Goal: Information Seeking & Learning: Learn about a topic

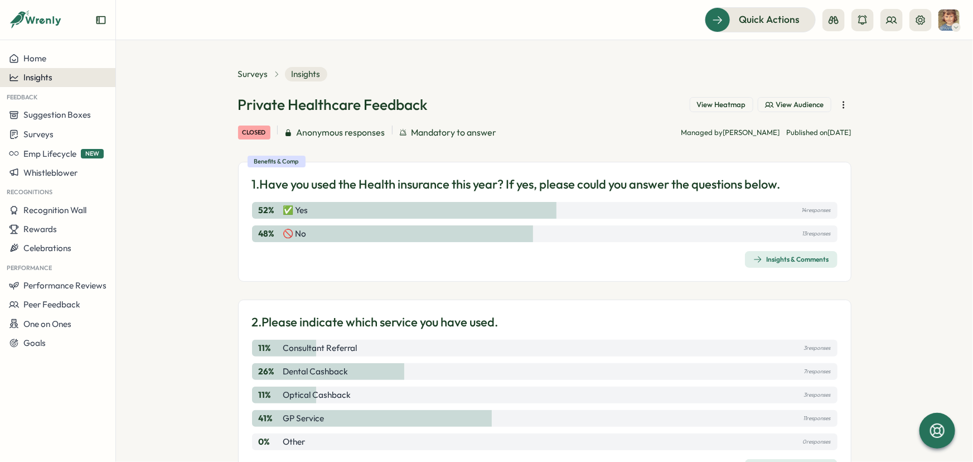
click at [56, 83] on button "Insights" at bounding box center [57, 77] width 115 height 19
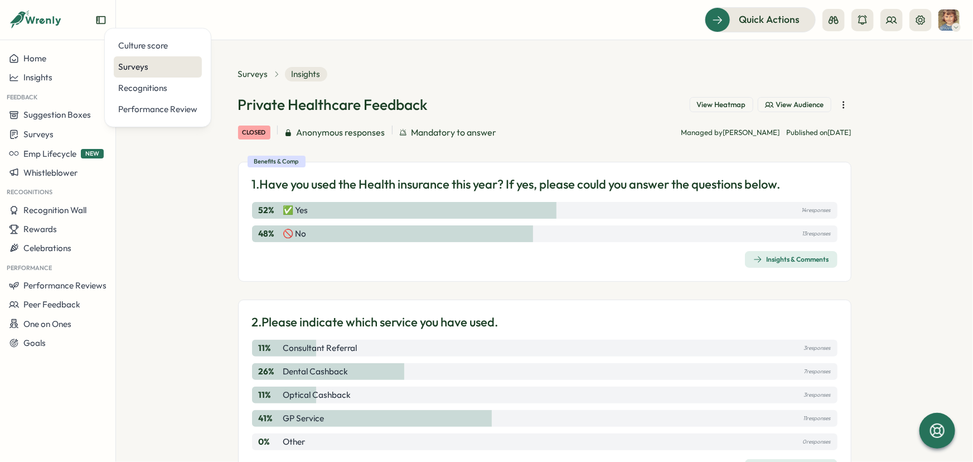
click at [118, 70] on div "Surveys" at bounding box center [157, 67] width 79 height 12
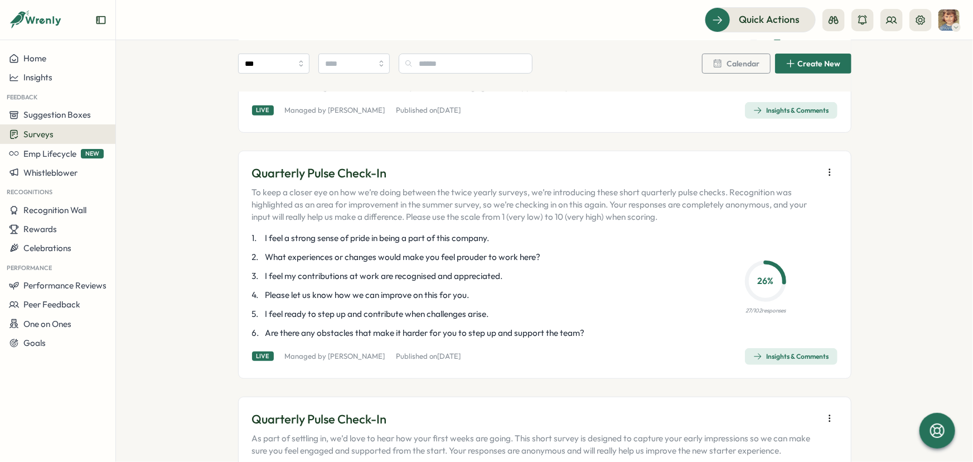
scroll to position [304, 0]
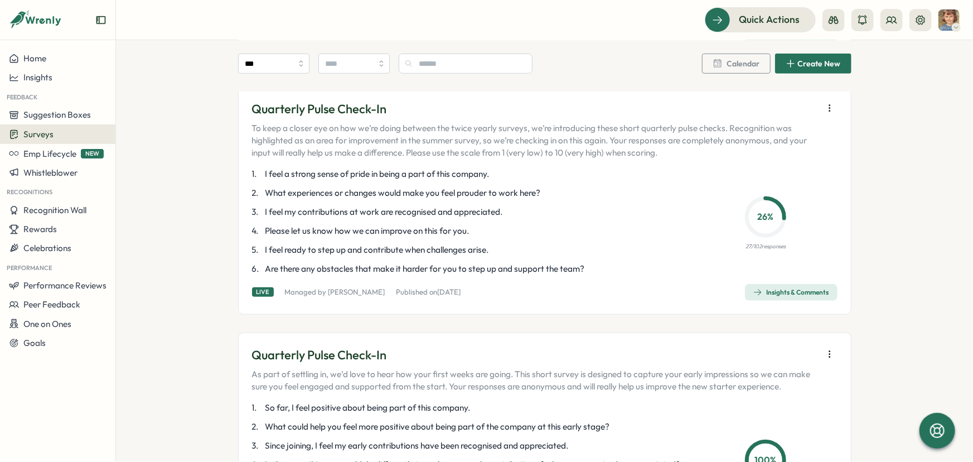
click at [778, 297] on div "Insights & Comments" at bounding box center [791, 292] width 76 height 9
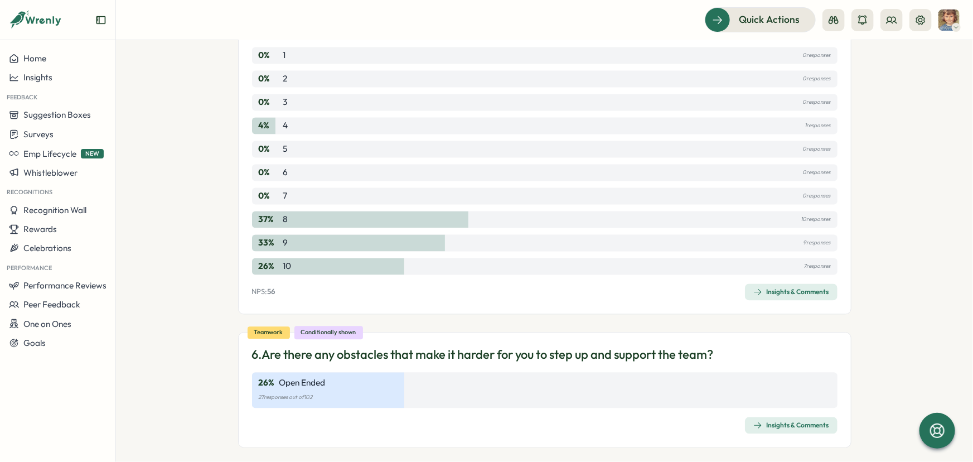
scroll to position [1082, 0]
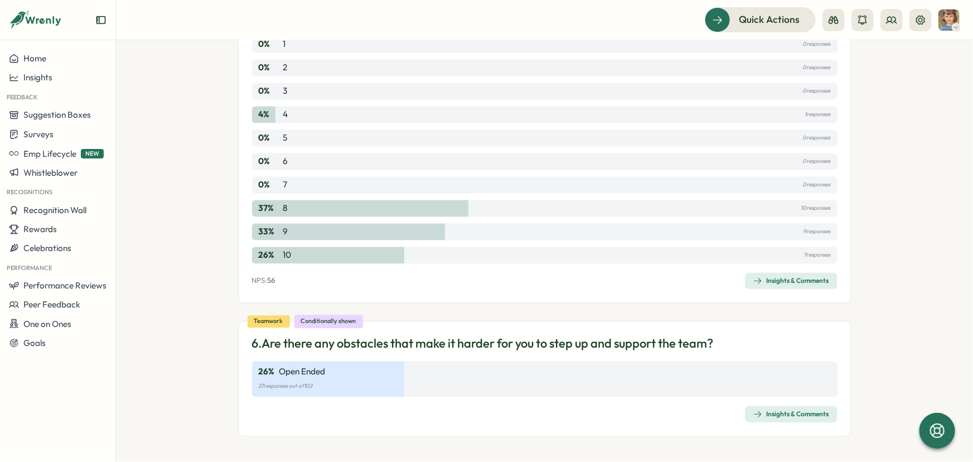
click at [798, 413] on div "Insights & Comments" at bounding box center [791, 414] width 76 height 9
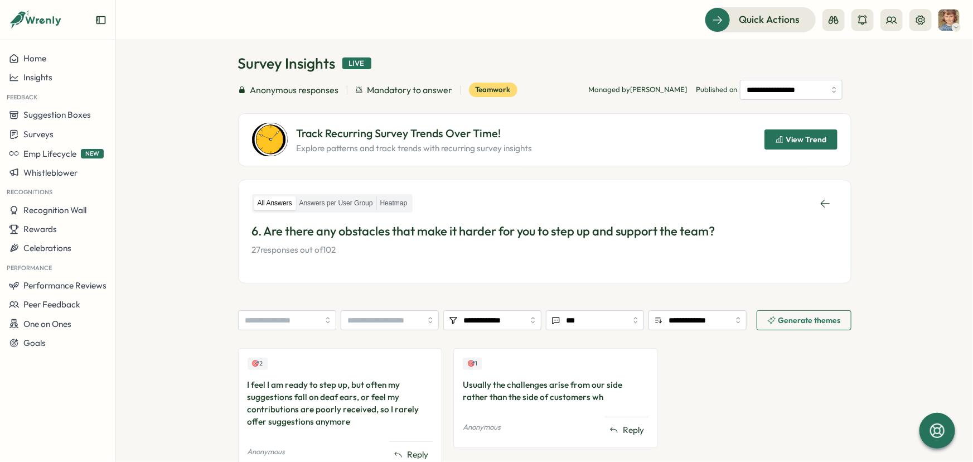
scroll to position [99, 0]
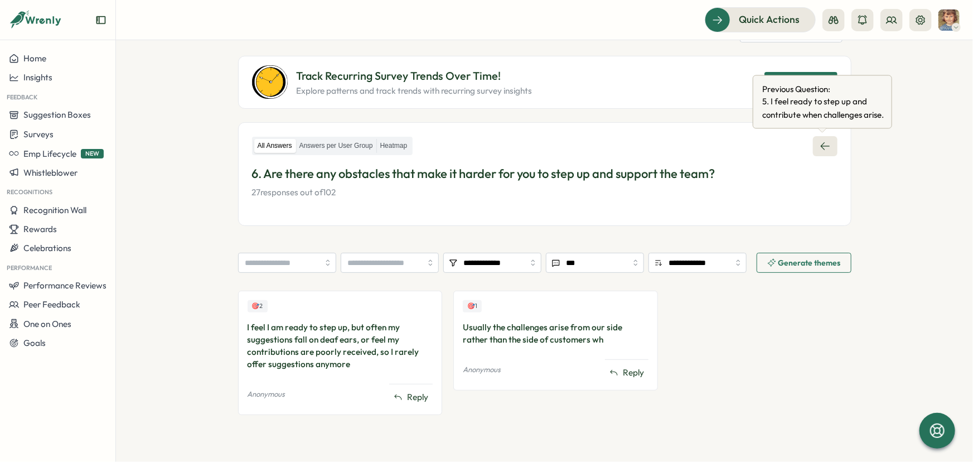
click at [821, 143] on icon at bounding box center [825, 146] width 11 height 11
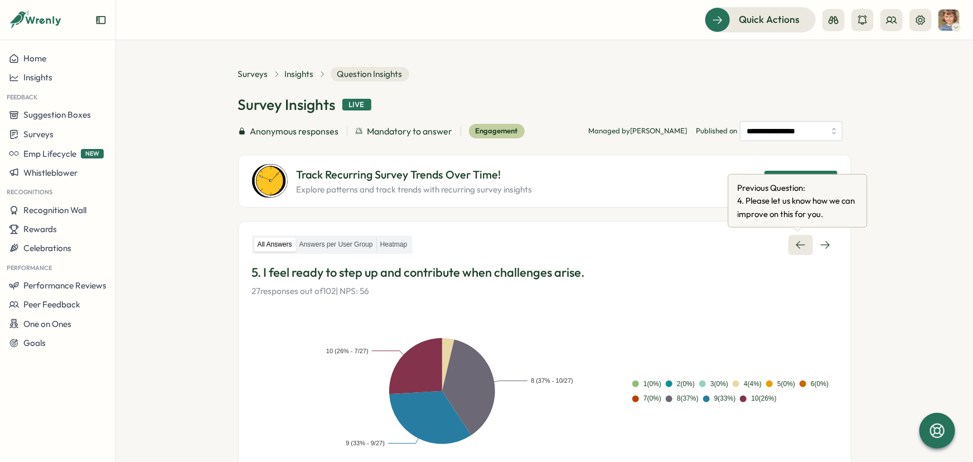
click at [796, 244] on icon at bounding box center [800, 245] width 9 height 8
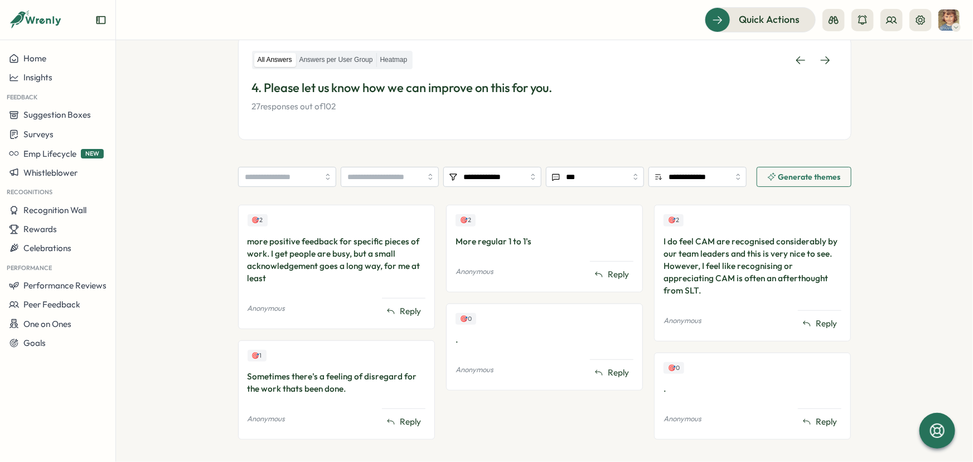
scroll to position [199, 0]
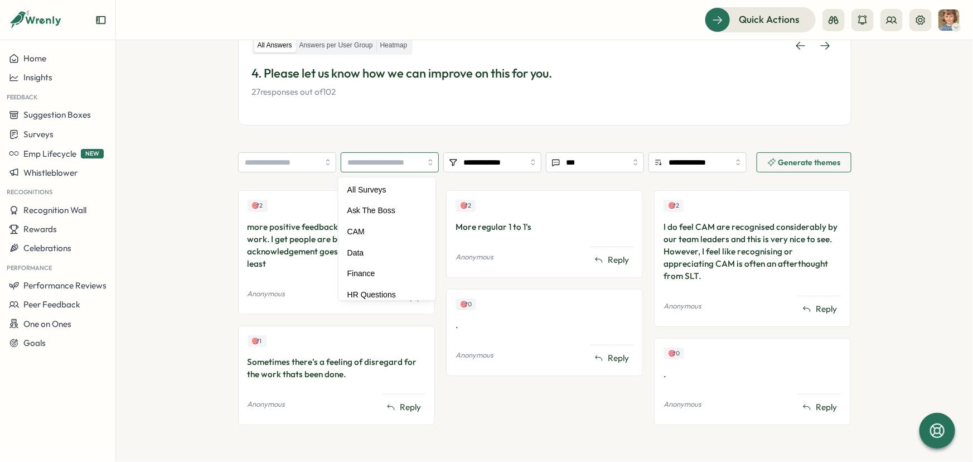
click at [424, 166] on input "search" at bounding box center [390, 162] width 98 height 20
type input "****"
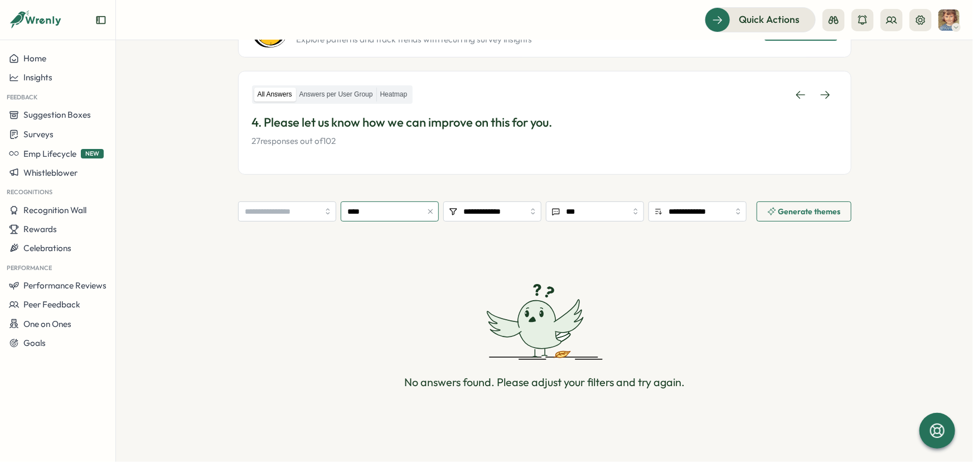
scroll to position [149, 0]
click at [427, 211] on icon "button" at bounding box center [431, 212] width 8 height 8
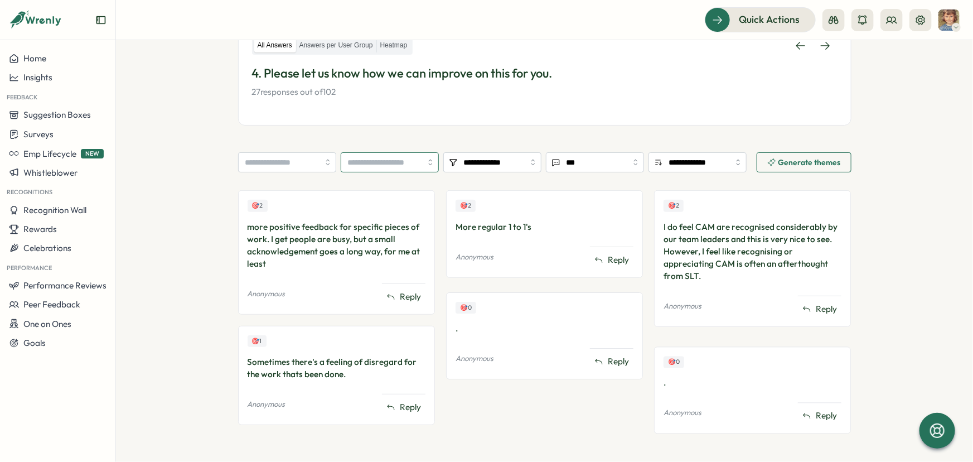
click at [427, 165] on input "search" at bounding box center [390, 162] width 98 height 20
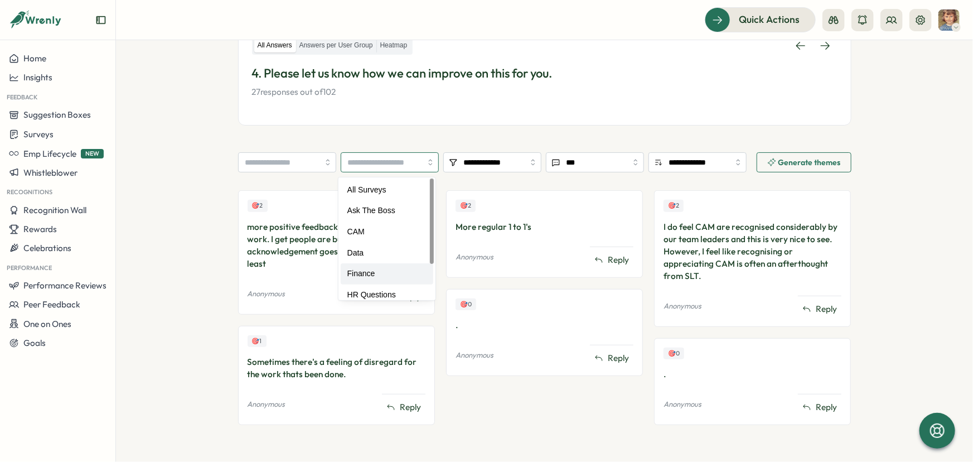
type input "*******"
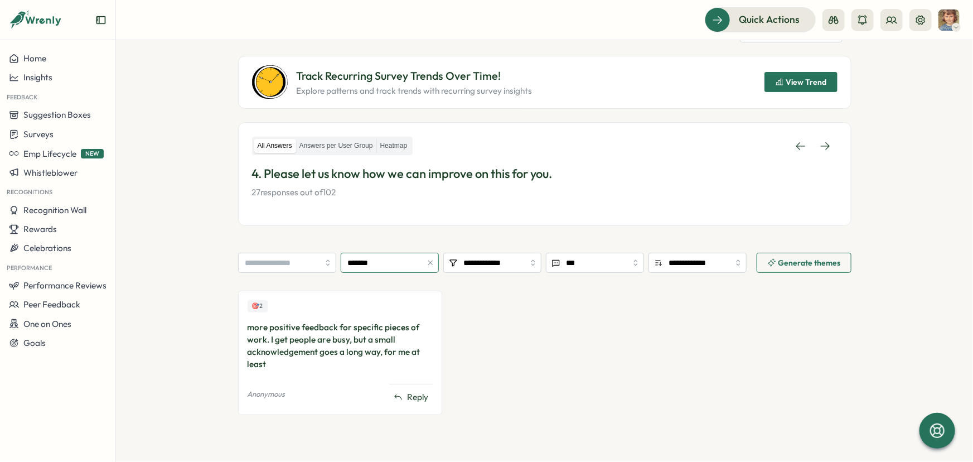
click at [427, 264] on icon "button" at bounding box center [431, 263] width 8 height 8
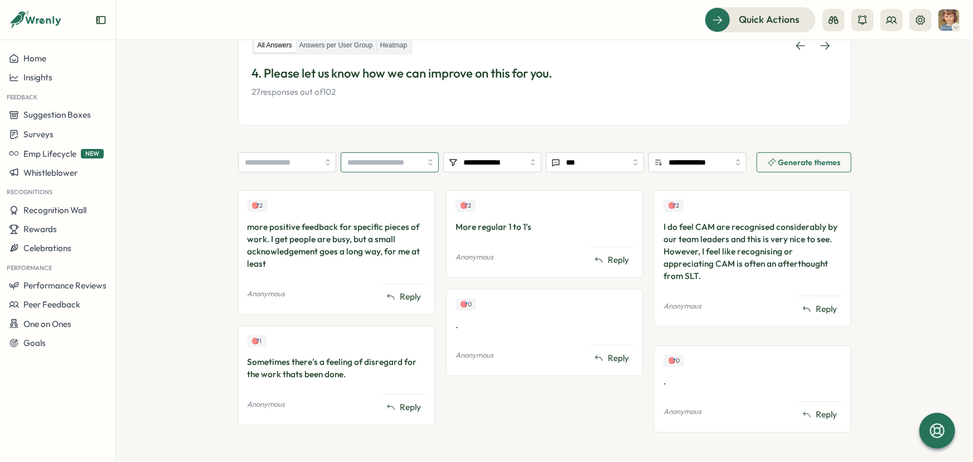
click at [424, 165] on input "search" at bounding box center [390, 162] width 98 height 20
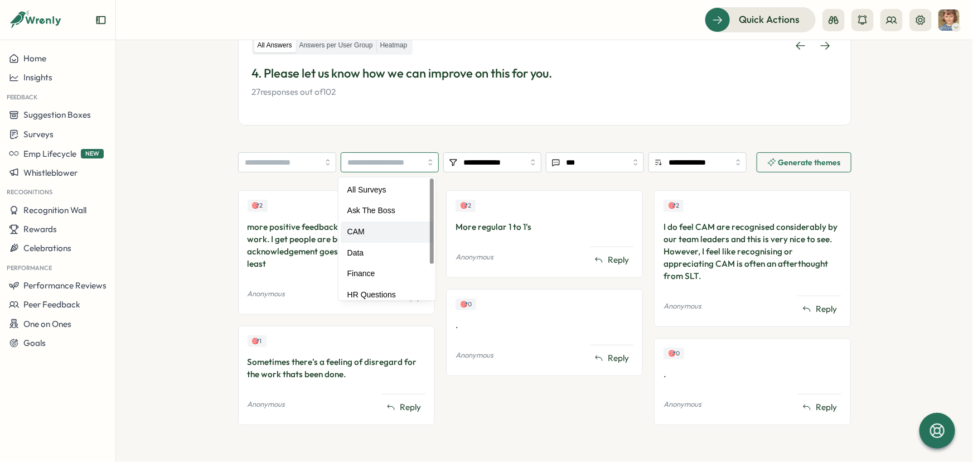
type input "***"
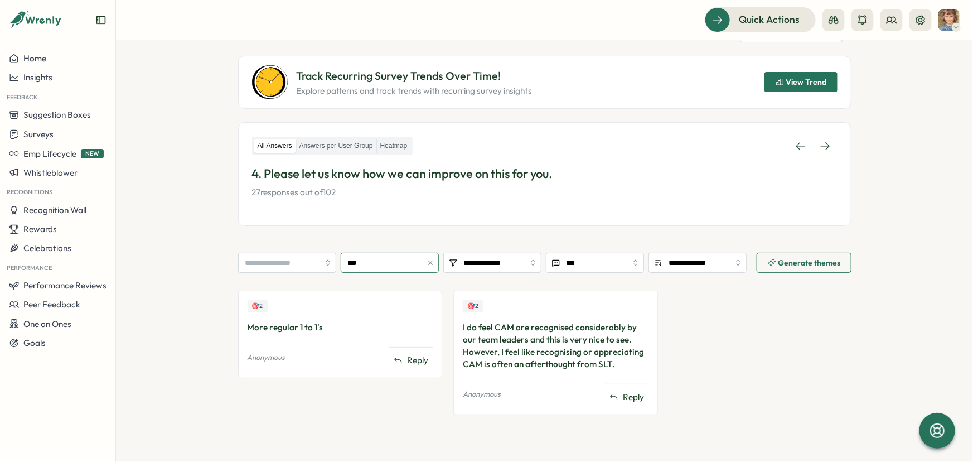
click at [428, 260] on icon "button" at bounding box center [431, 263] width 8 height 8
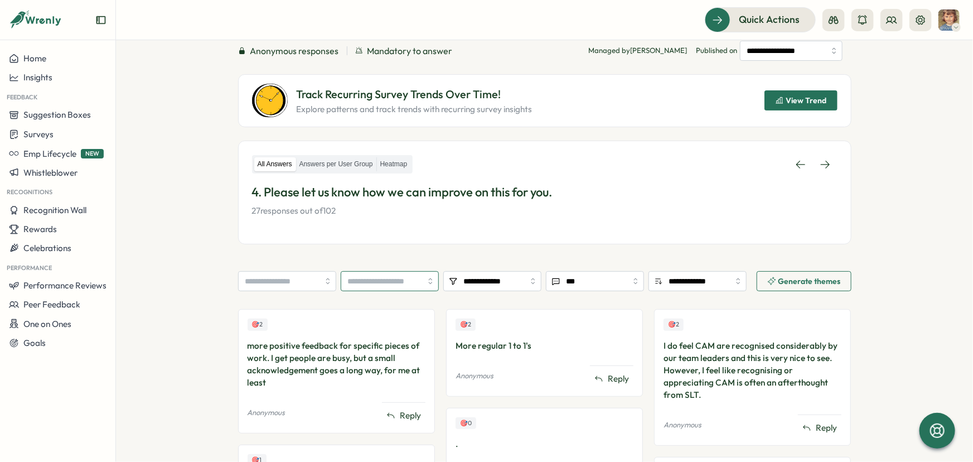
scroll to position [47, 0]
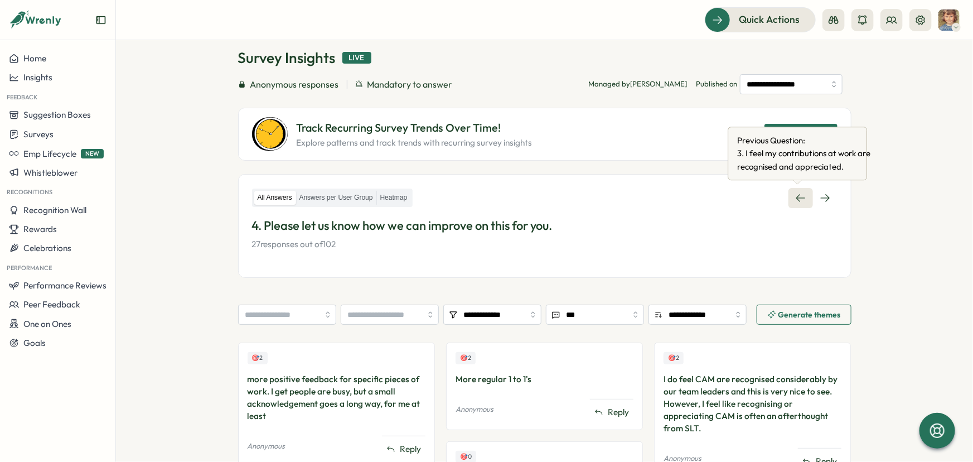
click at [795, 194] on icon at bounding box center [800, 197] width 11 height 11
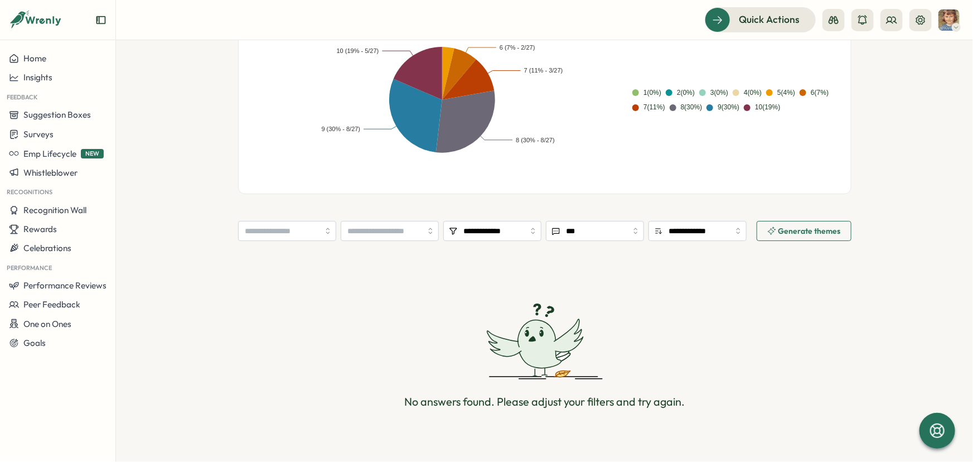
scroll to position [304, 0]
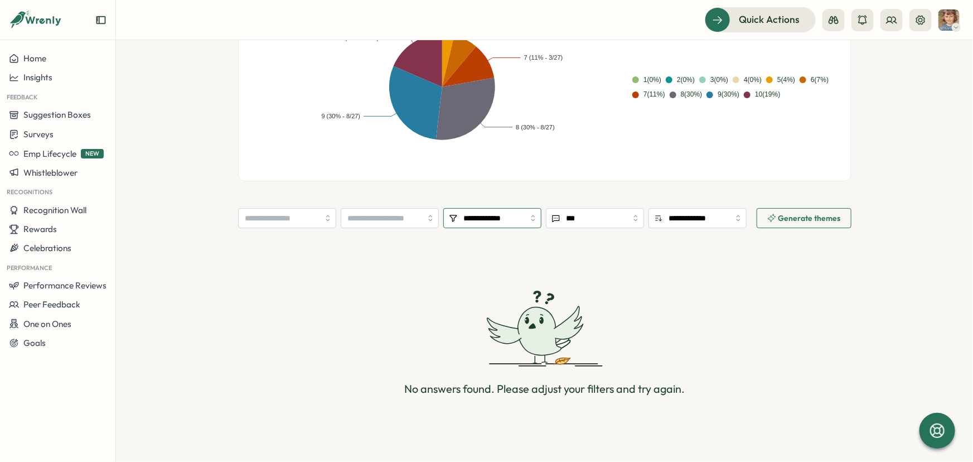
click at [515, 213] on input "**********" at bounding box center [492, 218] width 98 height 20
type input "***"
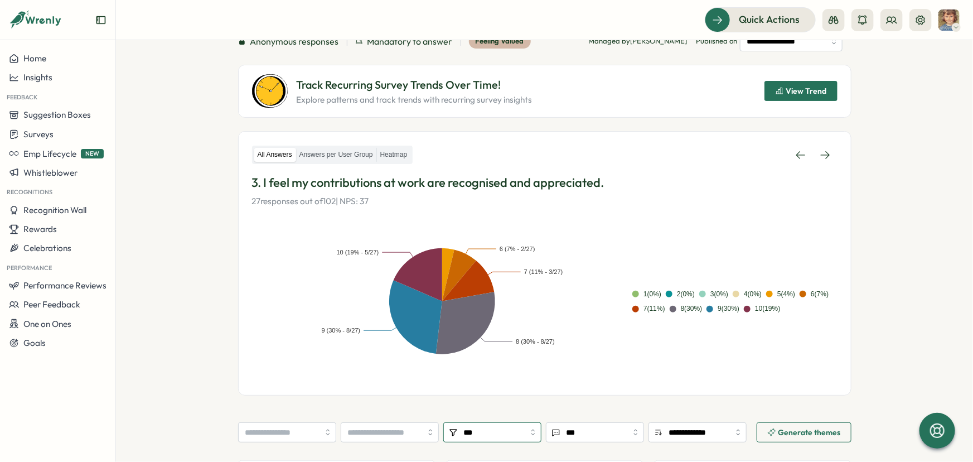
scroll to position [0, 0]
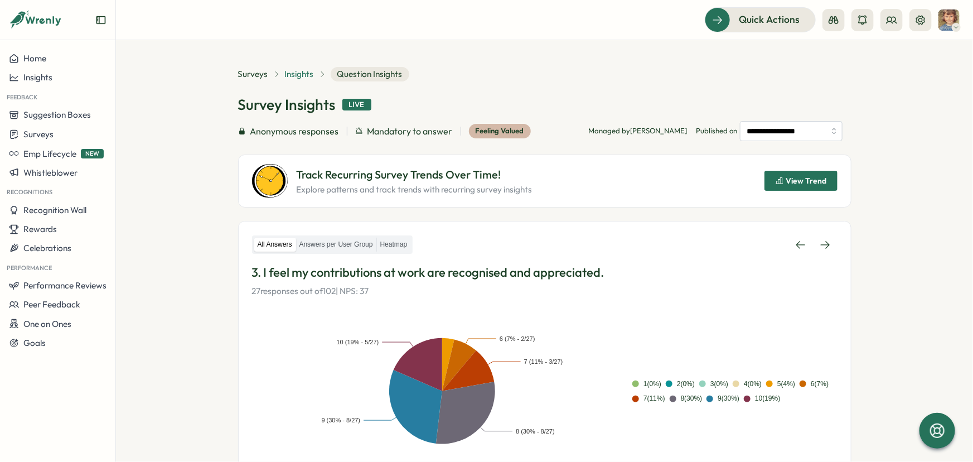
click at [300, 69] on section "**********" at bounding box center [544, 251] width 857 height 422
click at [300, 69] on span "Insights" at bounding box center [299, 74] width 29 height 12
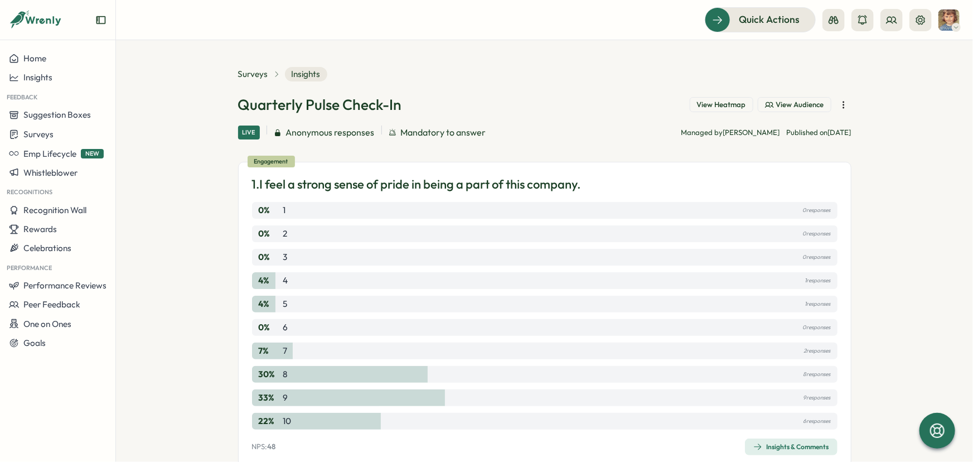
click at [704, 104] on span "View Heatmap" at bounding box center [721, 105] width 49 height 10
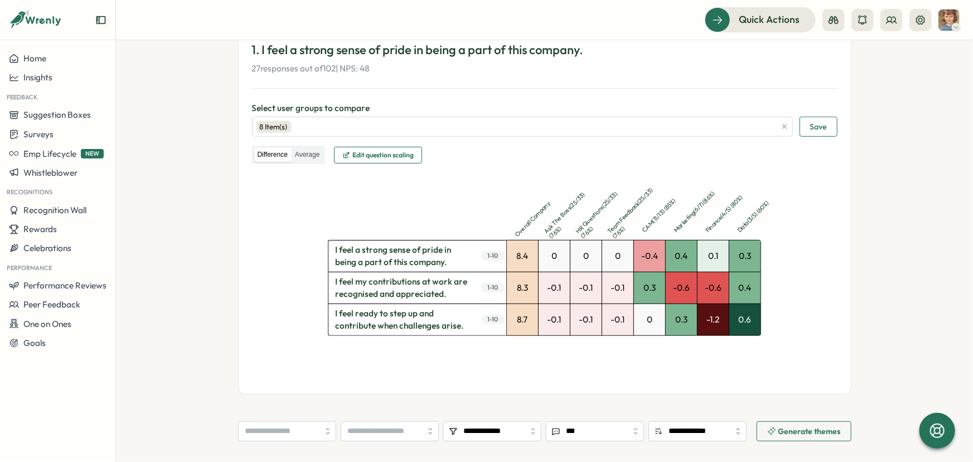
scroll to position [202, 0]
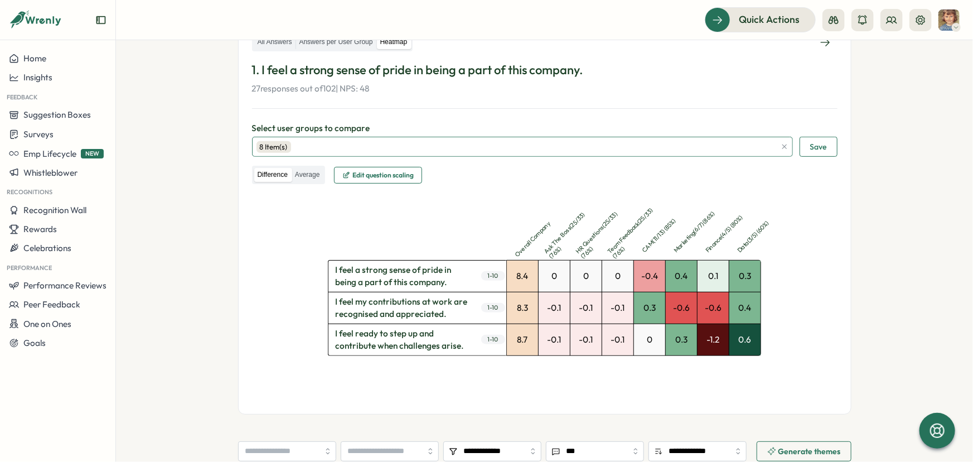
click at [274, 151] on div "8 Item(s)" at bounding box center [273, 147] width 35 height 12
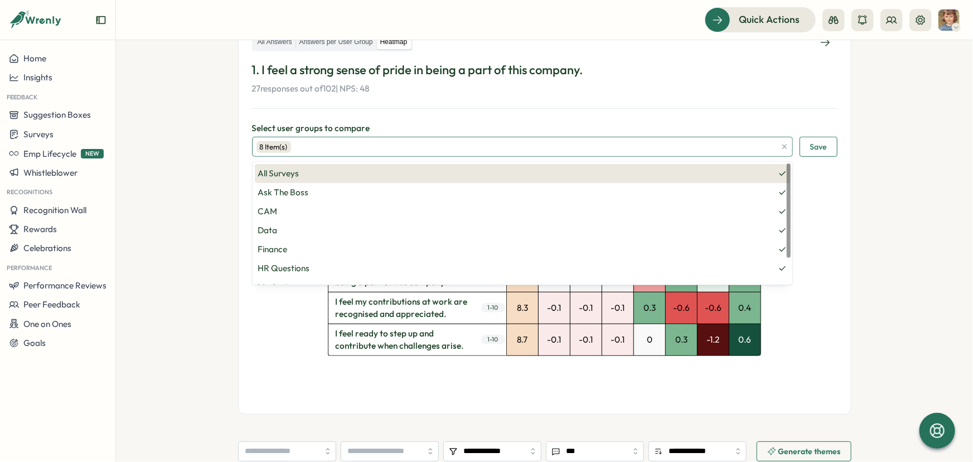
click at [324, 173] on span "All Surveys" at bounding box center [522, 173] width 529 height 12
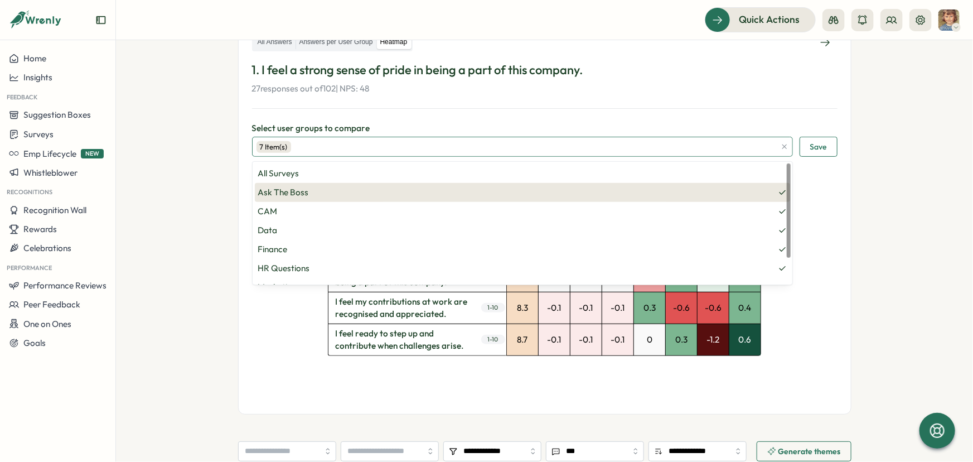
click at [318, 188] on span "Ask The Boss" at bounding box center [522, 192] width 529 height 12
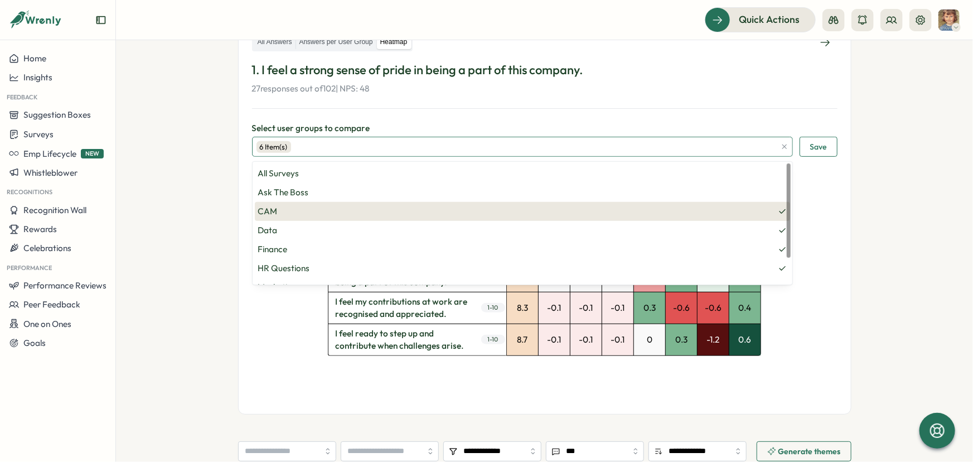
click at [301, 216] on span "CAM" at bounding box center [522, 211] width 529 height 12
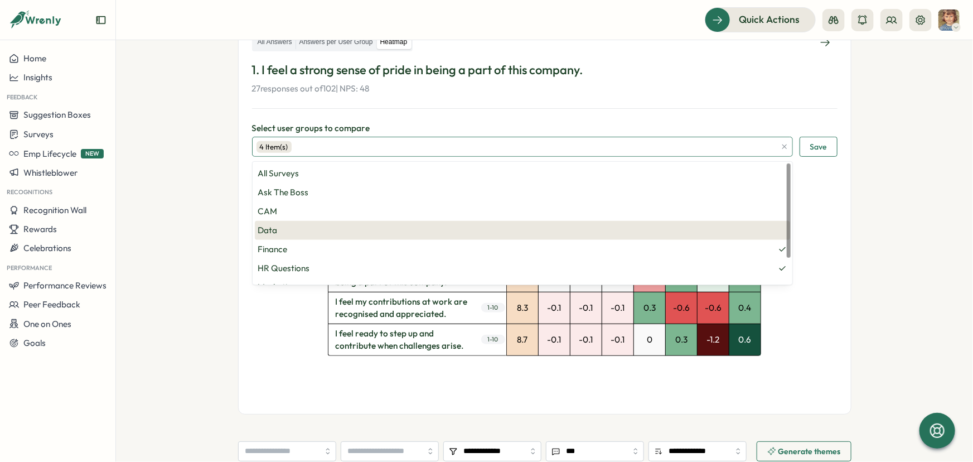
drag, startPoint x: 299, startPoint y: 225, endPoint x: 301, endPoint y: 236, distance: 11.3
click at [299, 226] on span "Data" at bounding box center [522, 230] width 529 height 12
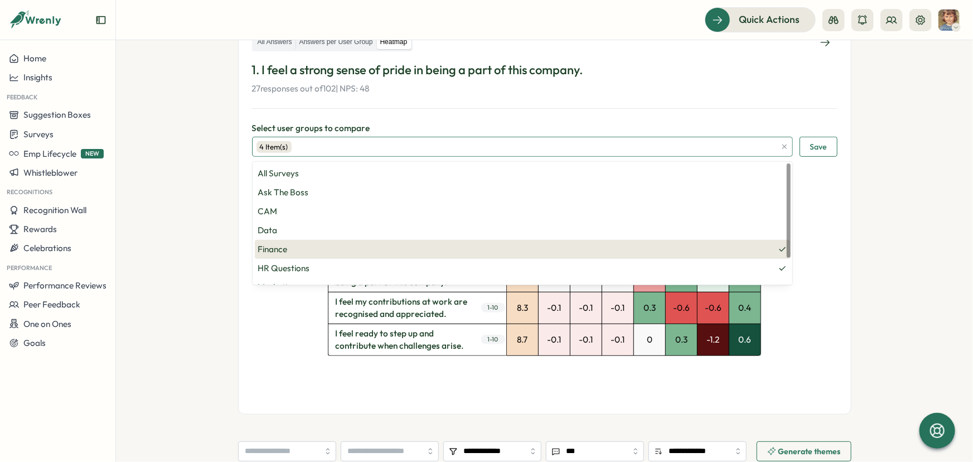
click at [300, 248] on span "Finance" at bounding box center [522, 249] width 529 height 12
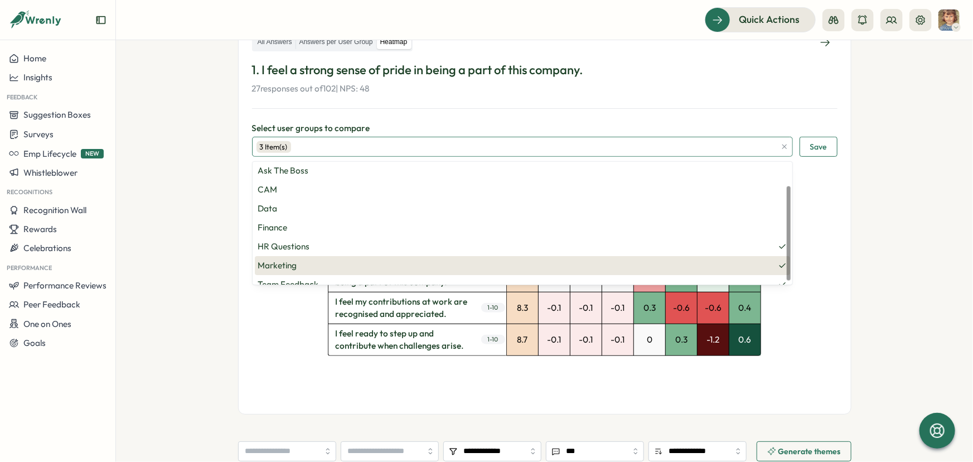
scroll to position [33, 0]
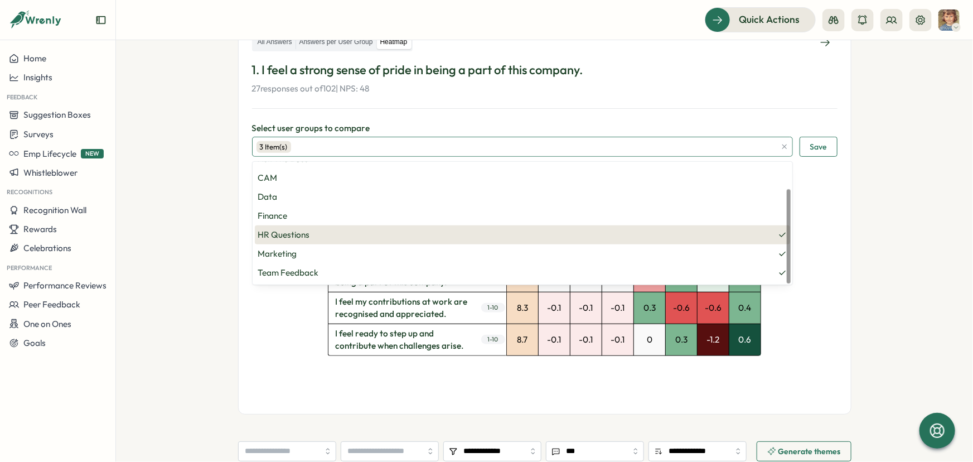
click at [314, 238] on span "HR Questions" at bounding box center [522, 235] width 529 height 12
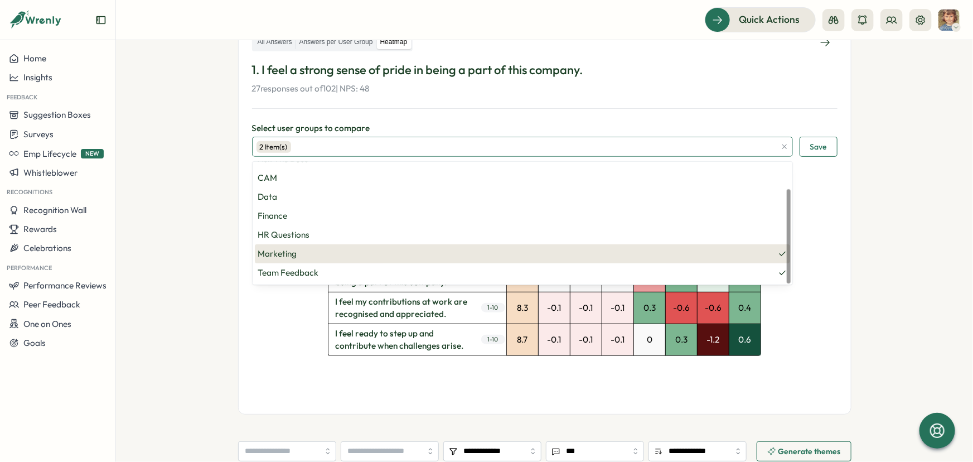
click at [311, 252] on span "Marketing" at bounding box center [522, 254] width 529 height 12
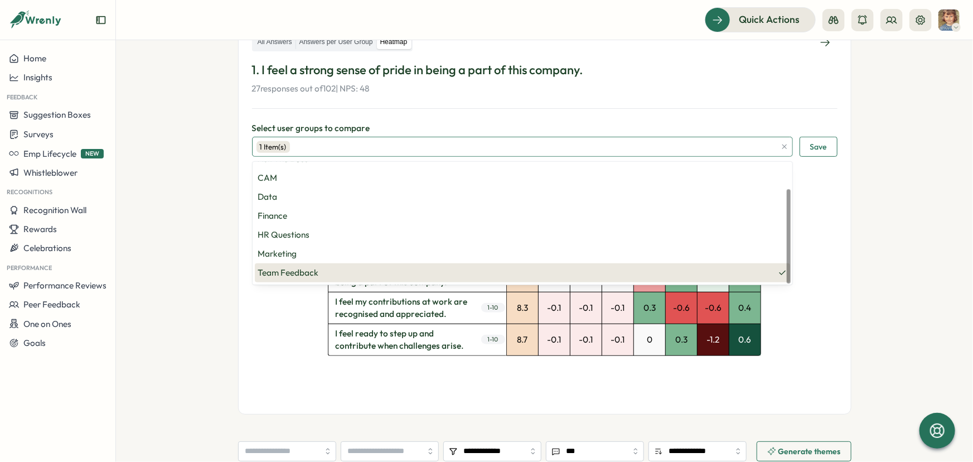
click at [316, 270] on span "Team Feedback" at bounding box center [522, 273] width 529 height 12
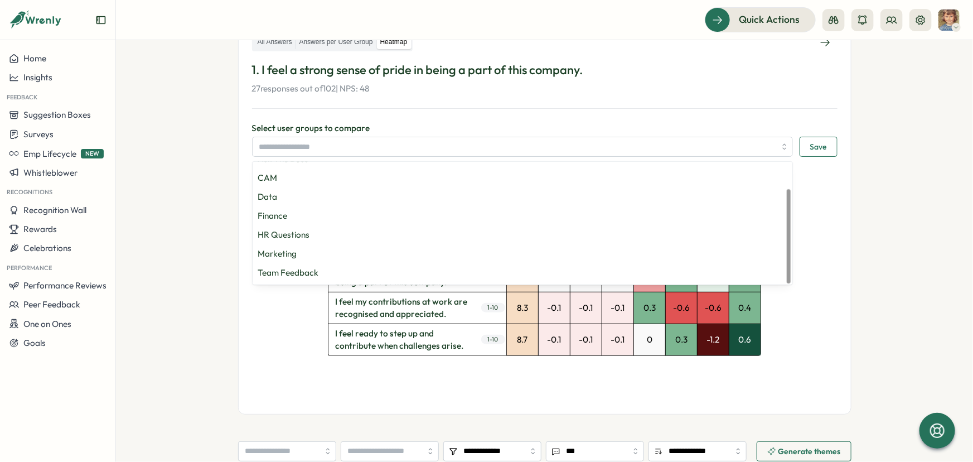
click at [810, 142] on span "Save" at bounding box center [818, 146] width 17 height 19
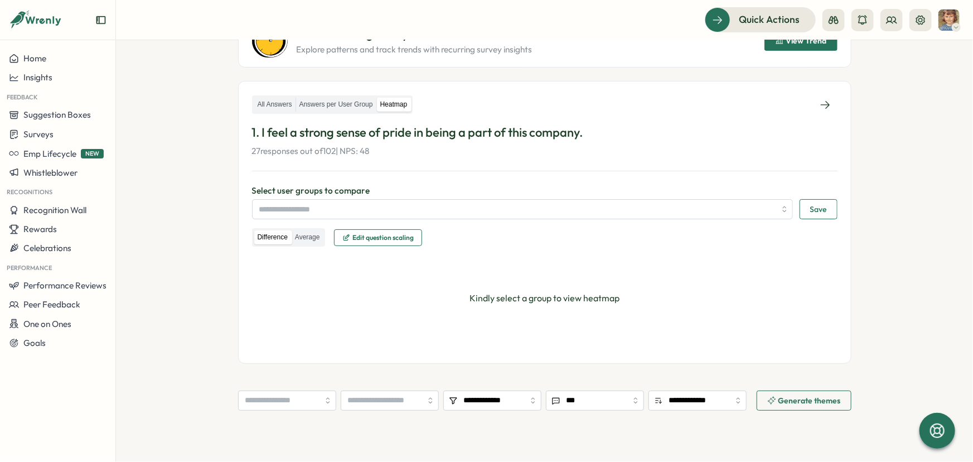
scroll to position [0, 0]
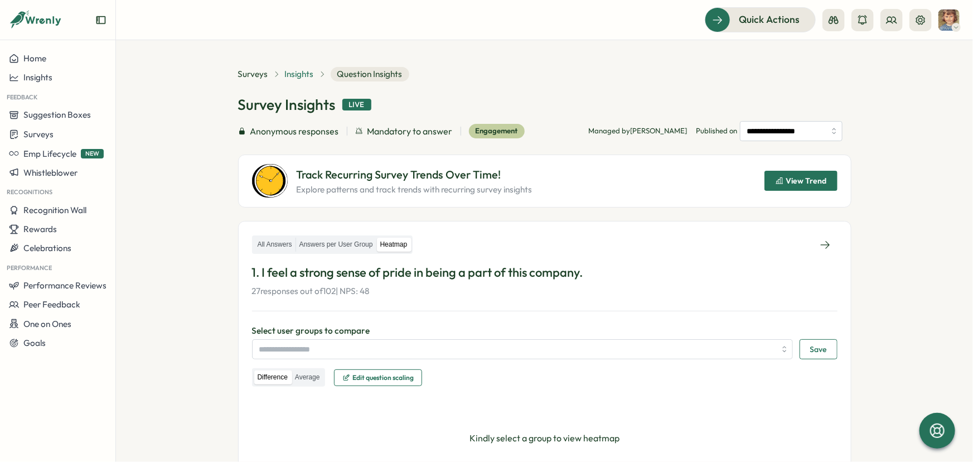
click at [295, 76] on span "Insights" at bounding box center [299, 74] width 29 height 12
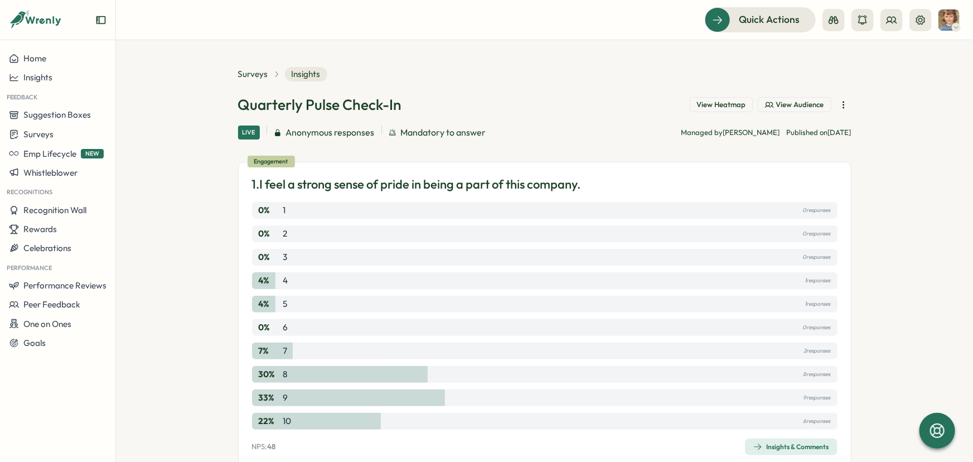
click at [791, 105] on span "View Audience" at bounding box center [800, 105] width 48 height 10
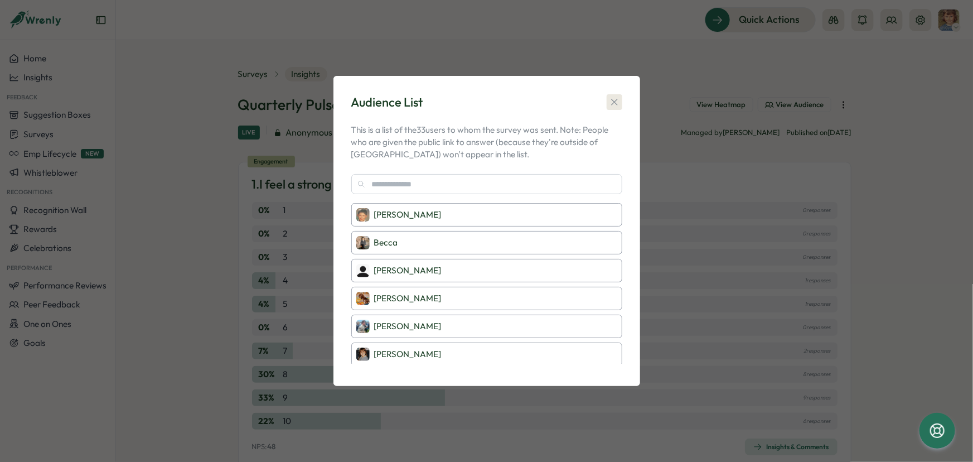
click at [611, 102] on icon "button" at bounding box center [614, 101] width 11 height 11
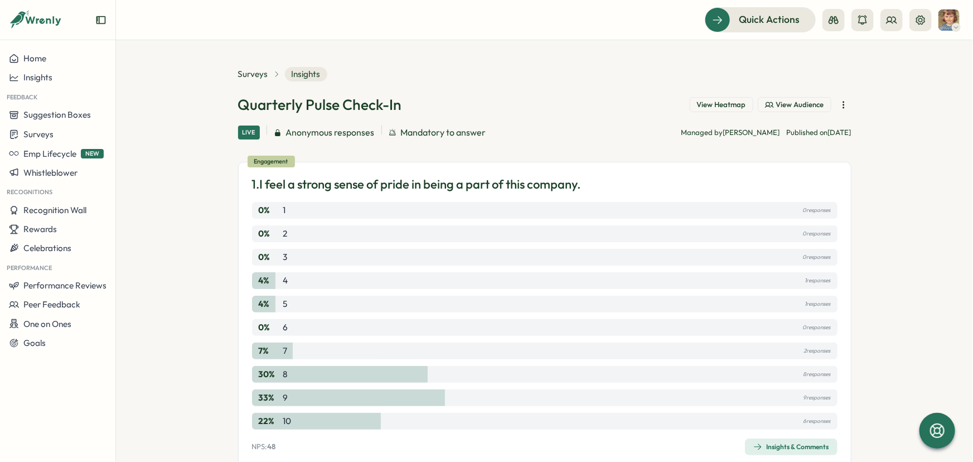
click at [786, 99] on button "View Audience" at bounding box center [795, 105] width 74 height 16
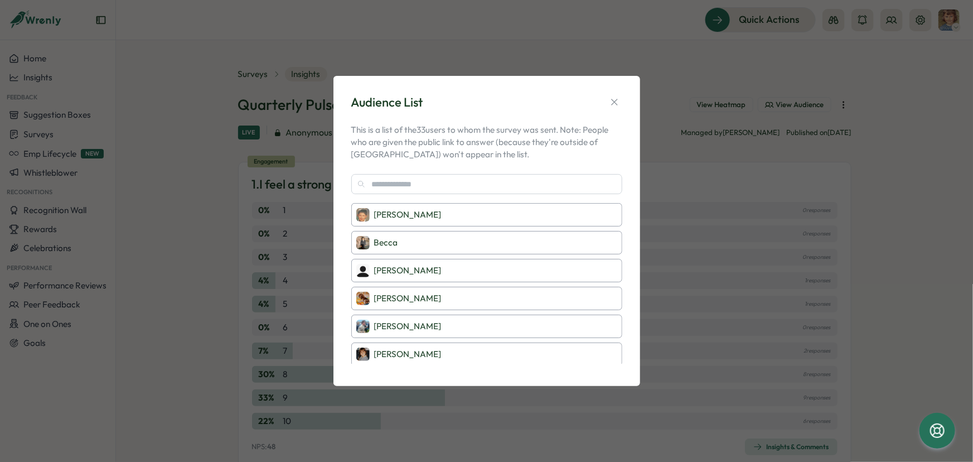
click at [664, 59] on div "Audience List This is a list of the 33 users to whom the survey was sent. Note:…" at bounding box center [486, 231] width 973 height 462
click at [613, 100] on icon "button" at bounding box center [614, 101] width 11 height 11
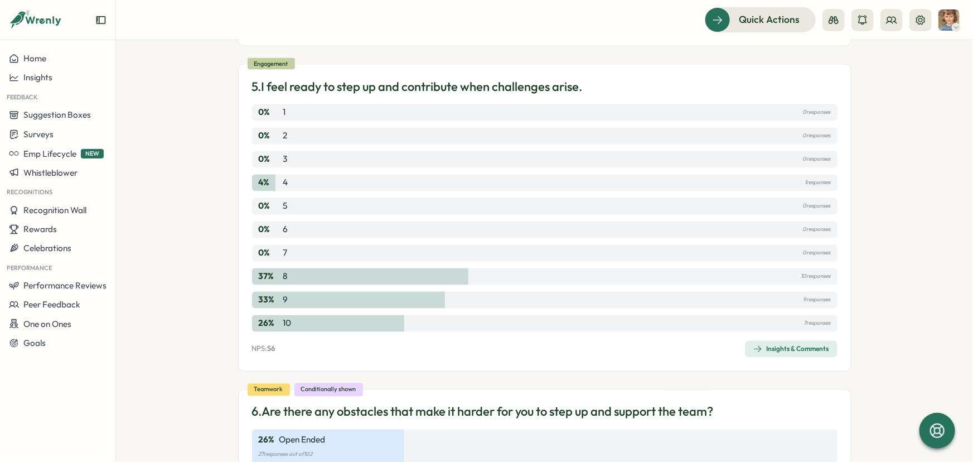
scroll to position [1082, 0]
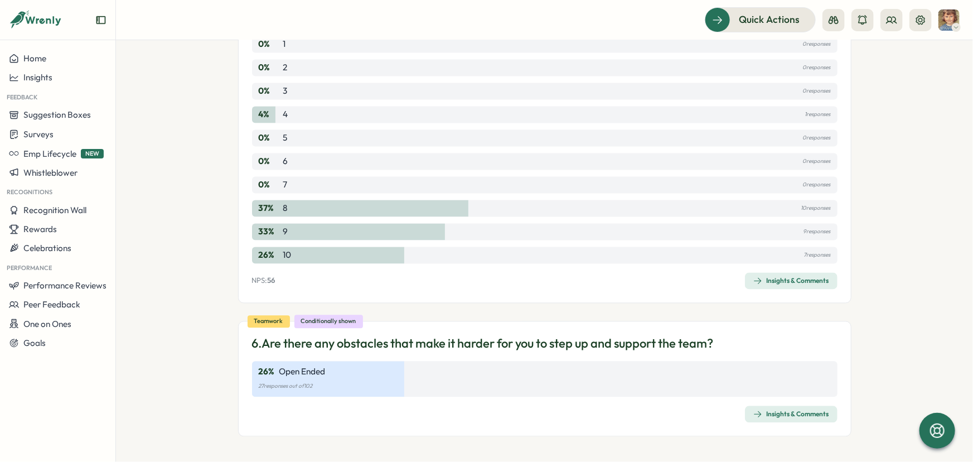
click at [773, 416] on div "Insights & Comments" at bounding box center [791, 414] width 76 height 9
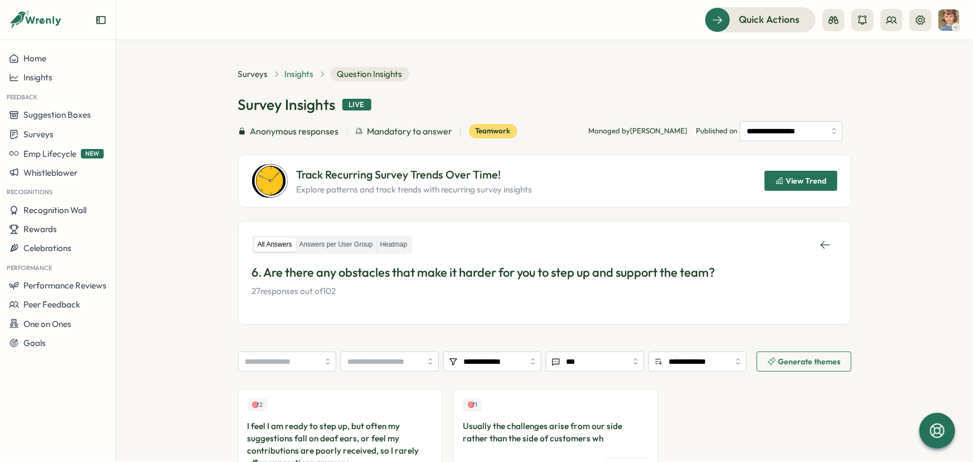
click at [295, 75] on span "Insights" at bounding box center [299, 74] width 29 height 12
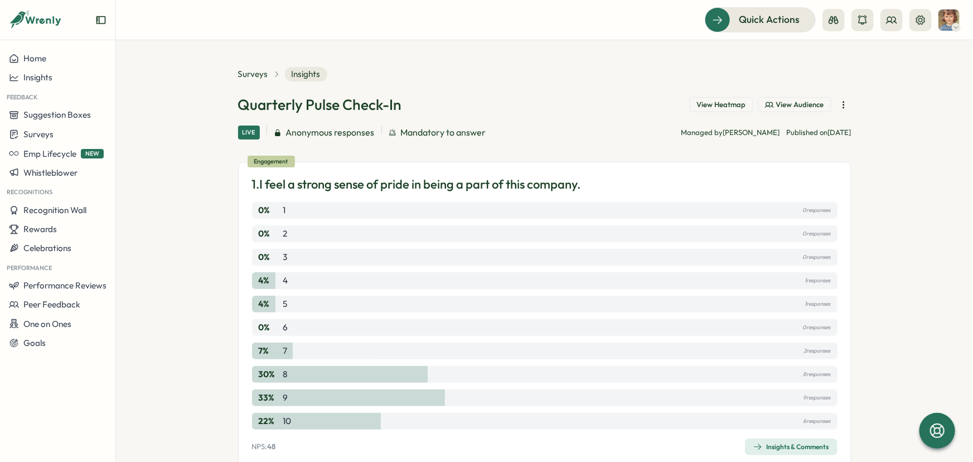
click at [718, 103] on span "View Heatmap" at bounding box center [721, 105] width 49 height 10
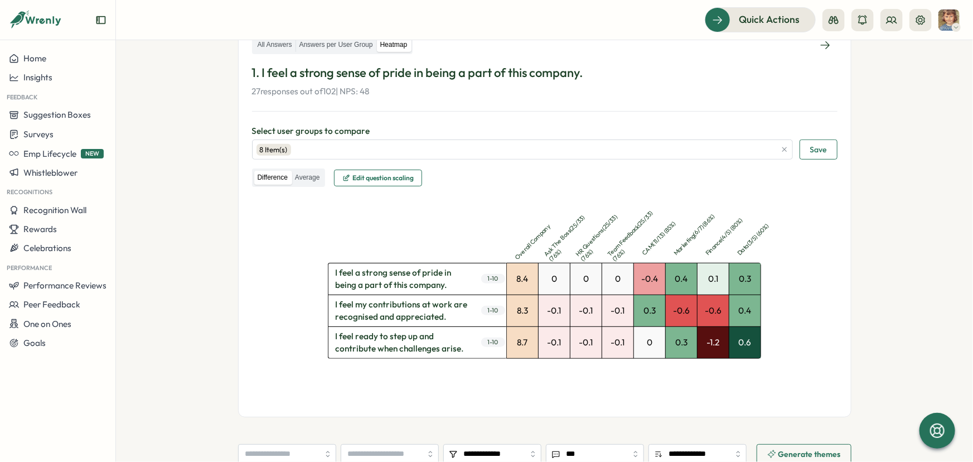
scroll to position [253, 0]
